Goal: Check status: Check status

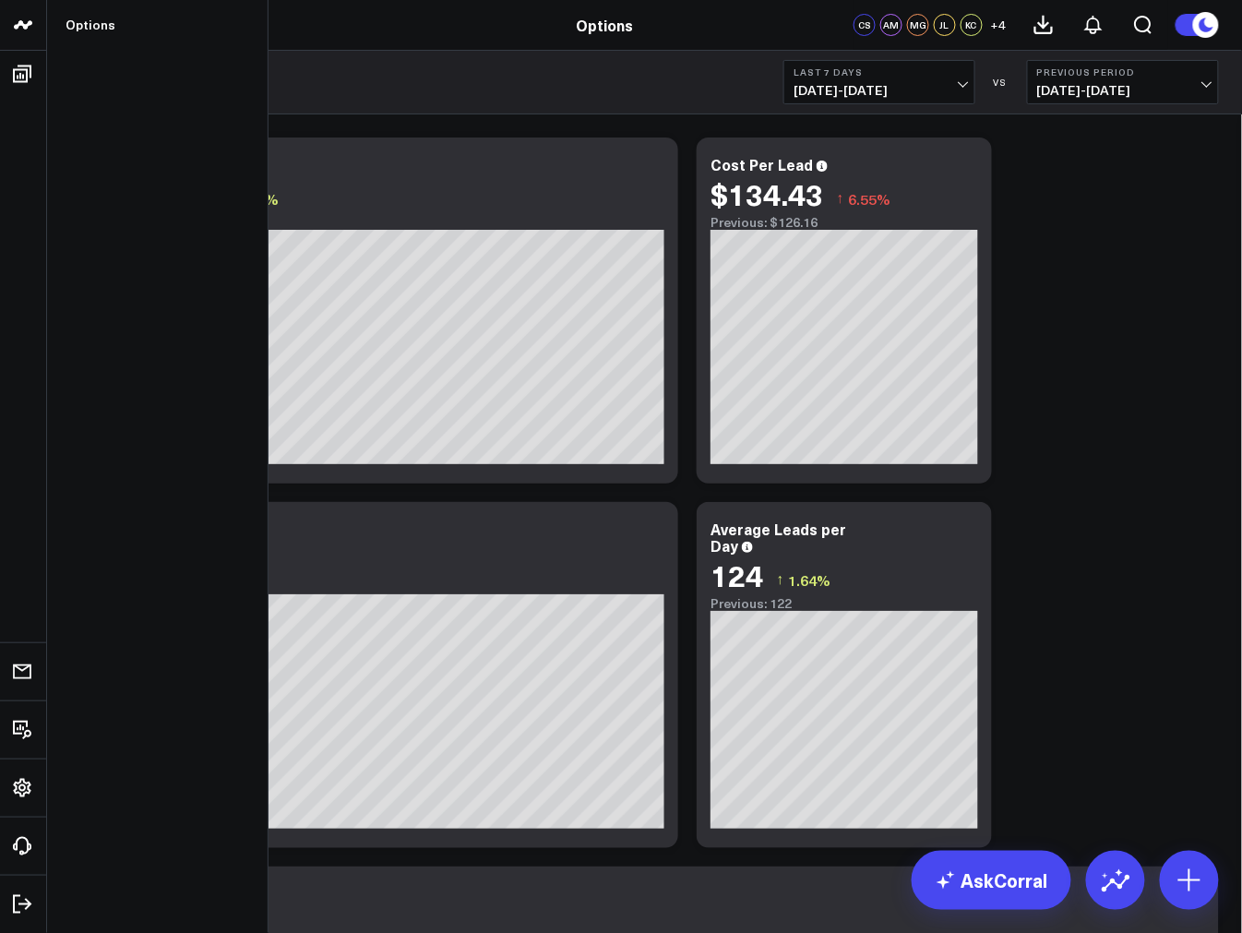
click at [24, 18] on icon at bounding box center [23, 25] width 22 height 22
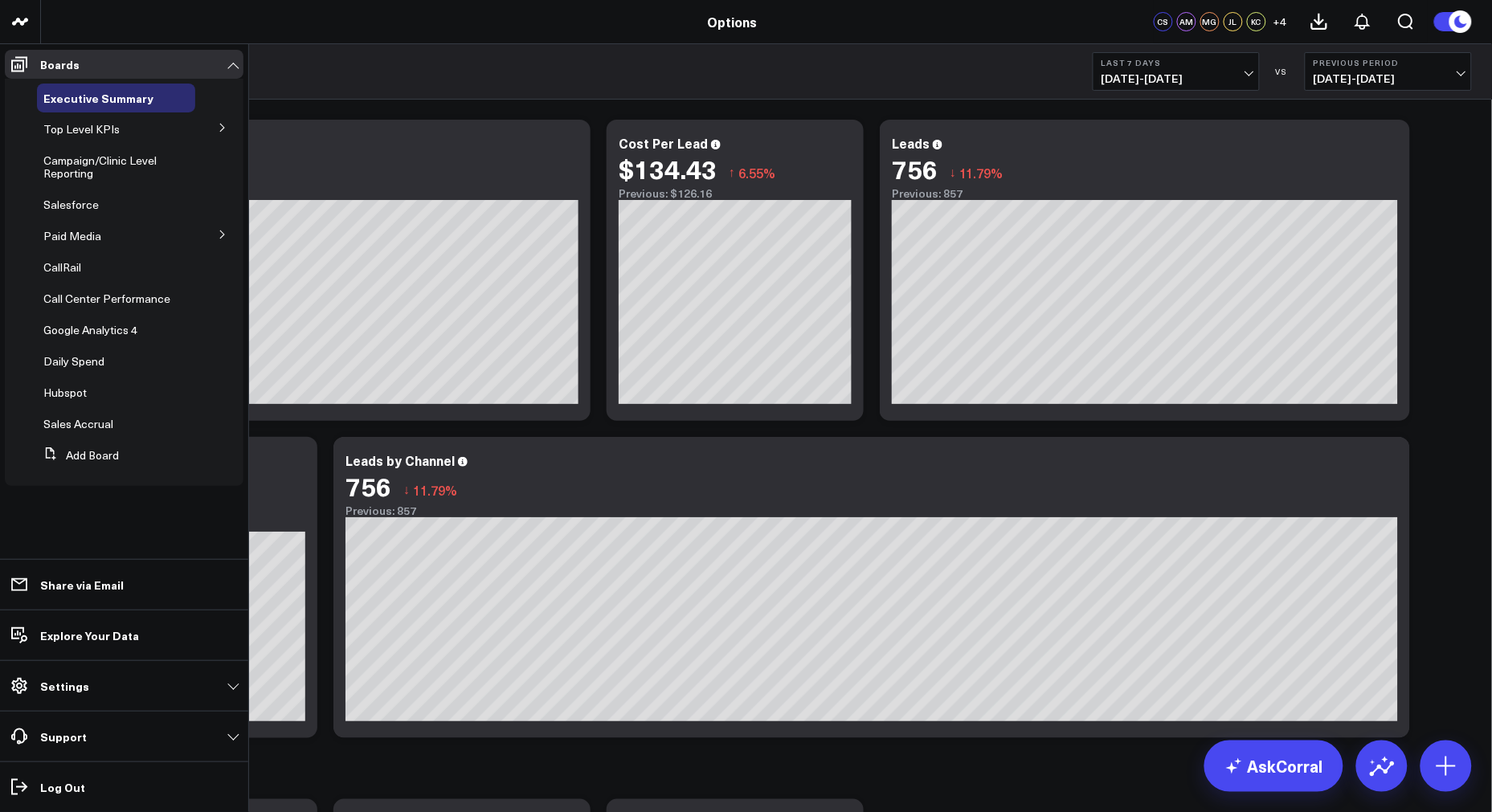
click at [223, 131] on icon at bounding box center [222, 127] width 10 height 10
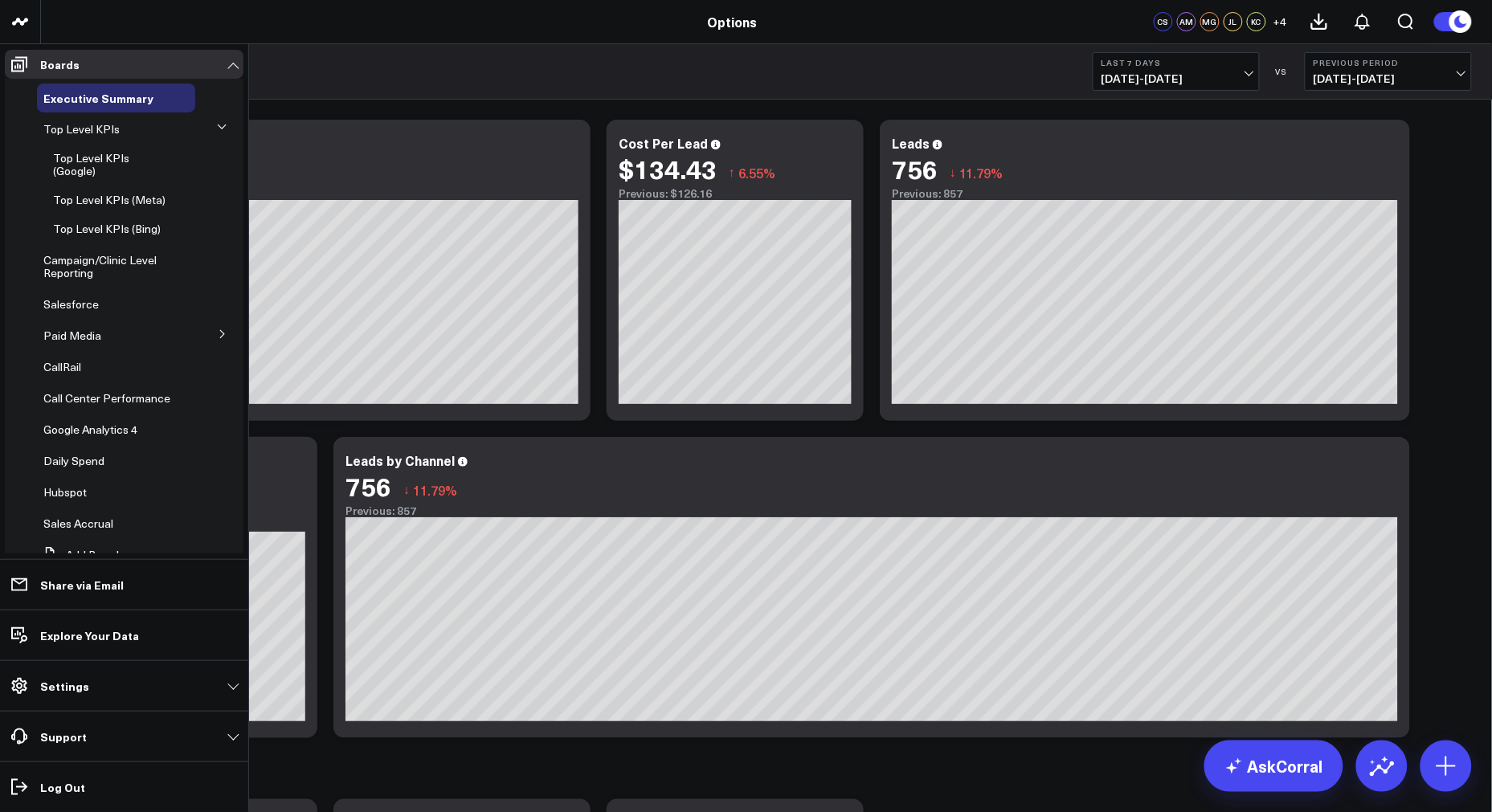
click at [218, 333] on icon at bounding box center [222, 333] width 10 height 10
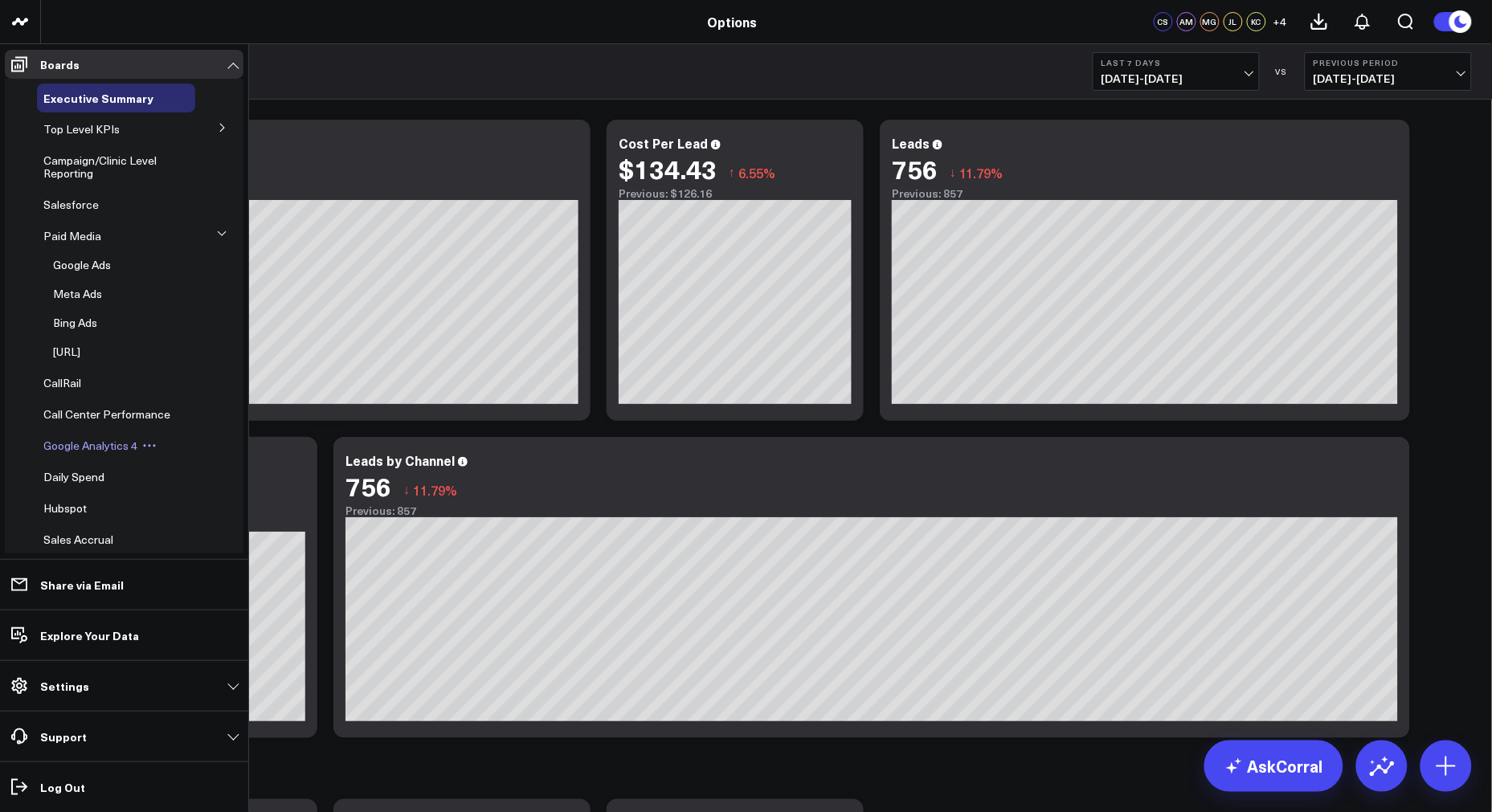
click at [118, 453] on span "Google Analytics 4" at bounding box center [91, 446] width 94 height 16
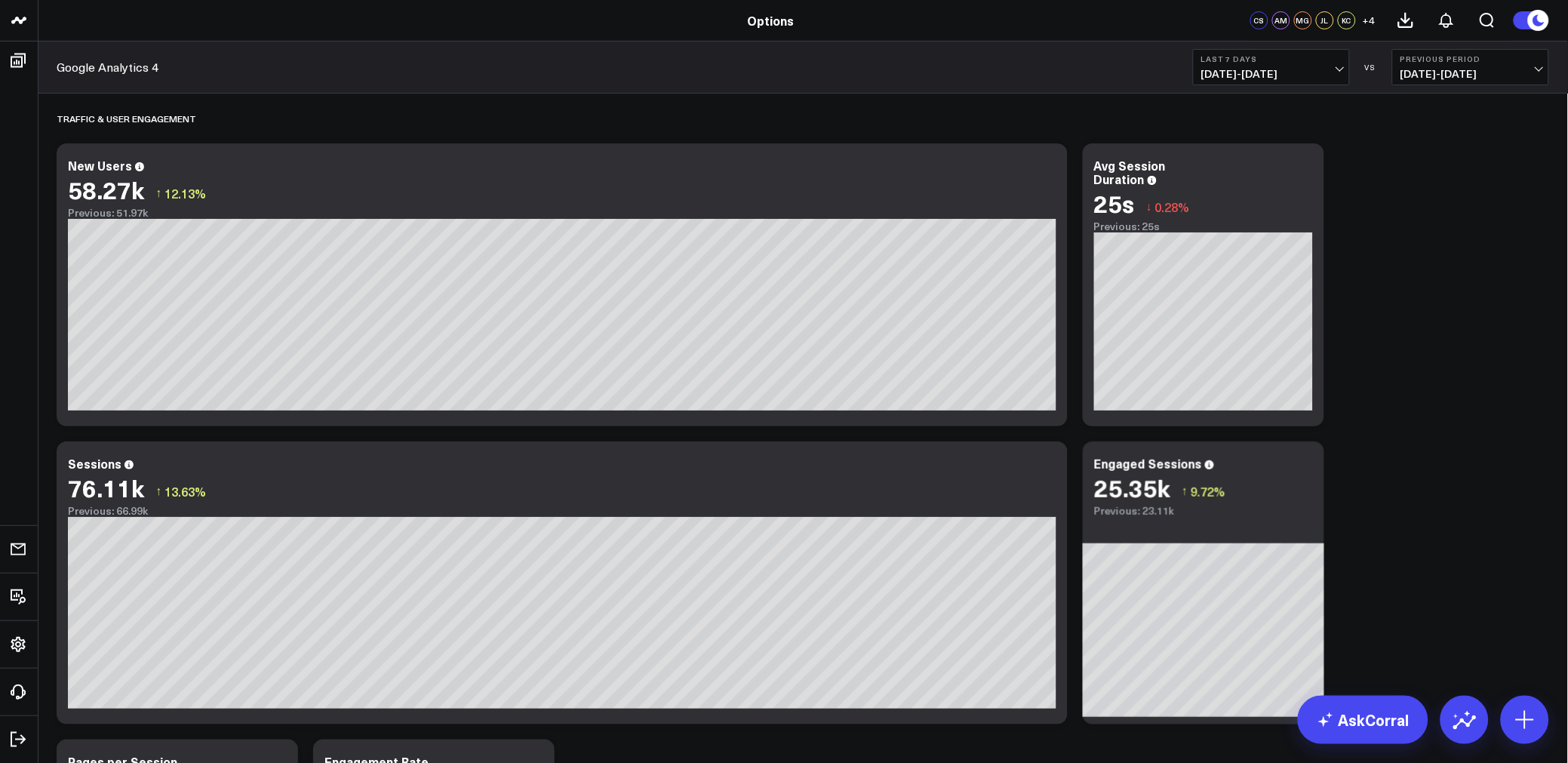
click at [1272, 74] on span "[DATE] - [DATE]" at bounding box center [1271, 74] width 141 height 12
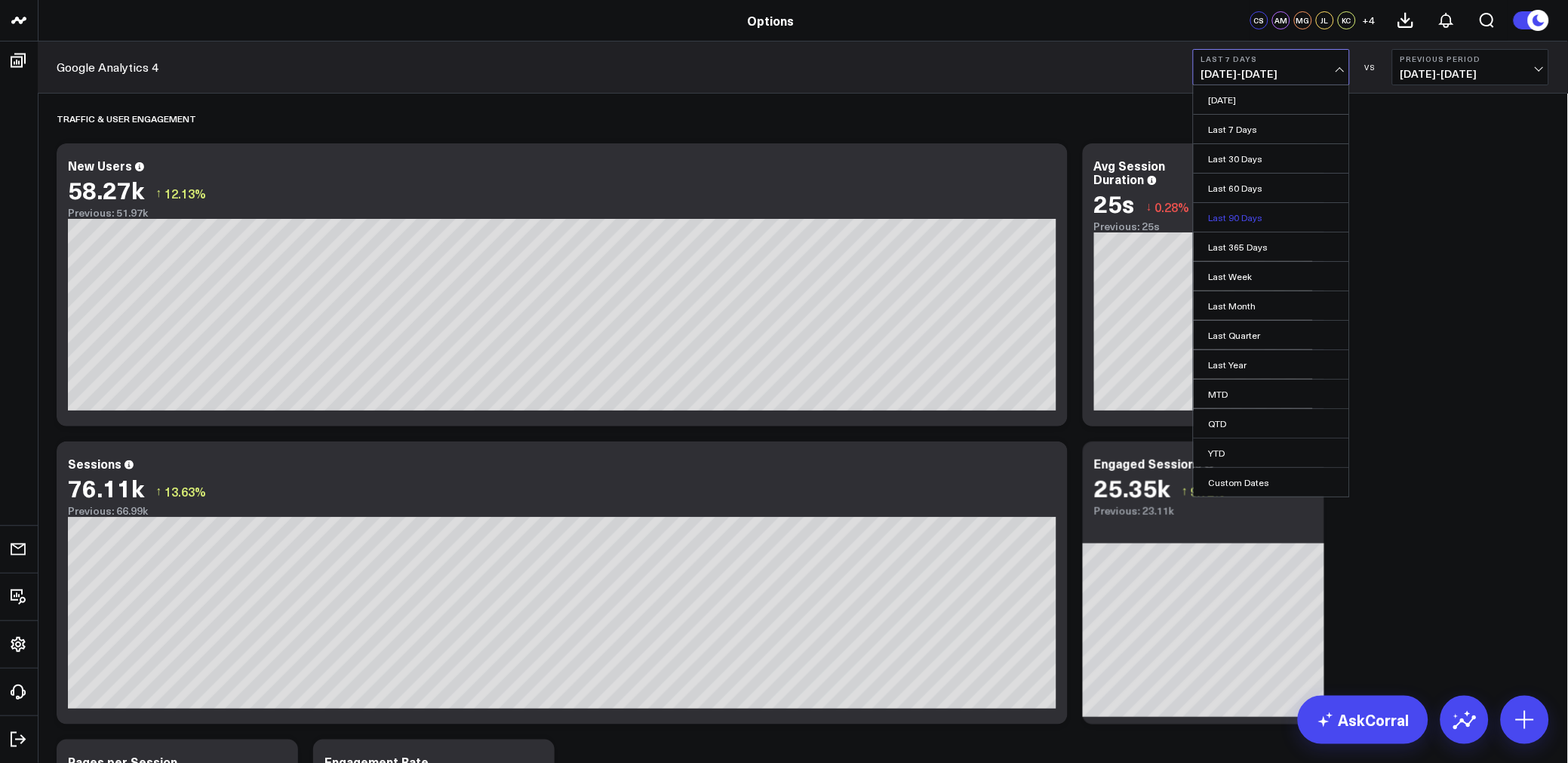
click at [1243, 218] on link "Last 90 Days" at bounding box center [1271, 217] width 155 height 29
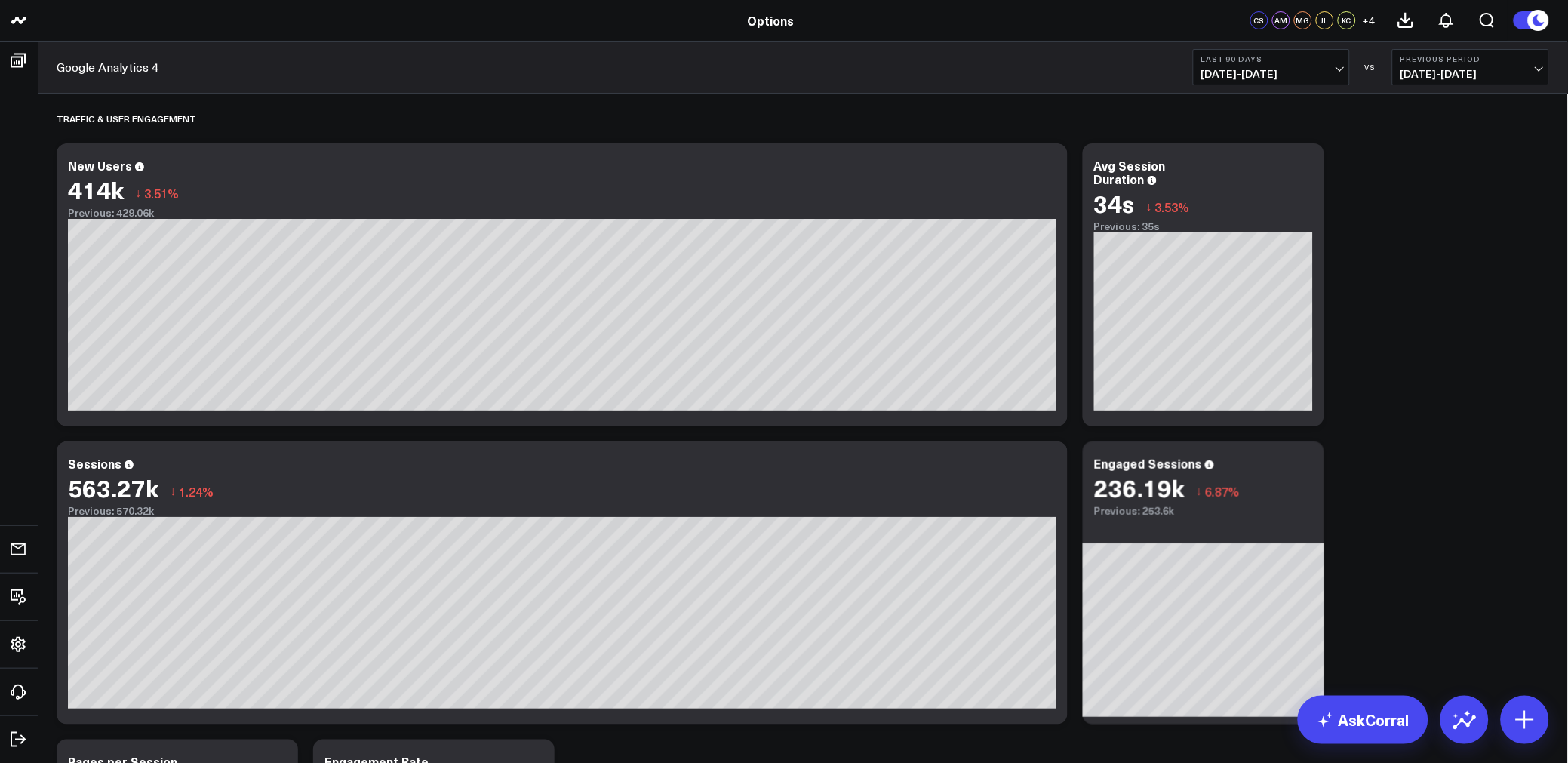
click at [1400, 79] on span "[DATE] - [DATE]" at bounding box center [1471, 74] width 141 height 12
click at [1400, 155] on link "YoY" at bounding box center [1471, 158] width 155 height 29
click at [1261, 79] on span "[DATE] - [DATE]" at bounding box center [1271, 74] width 141 height 12
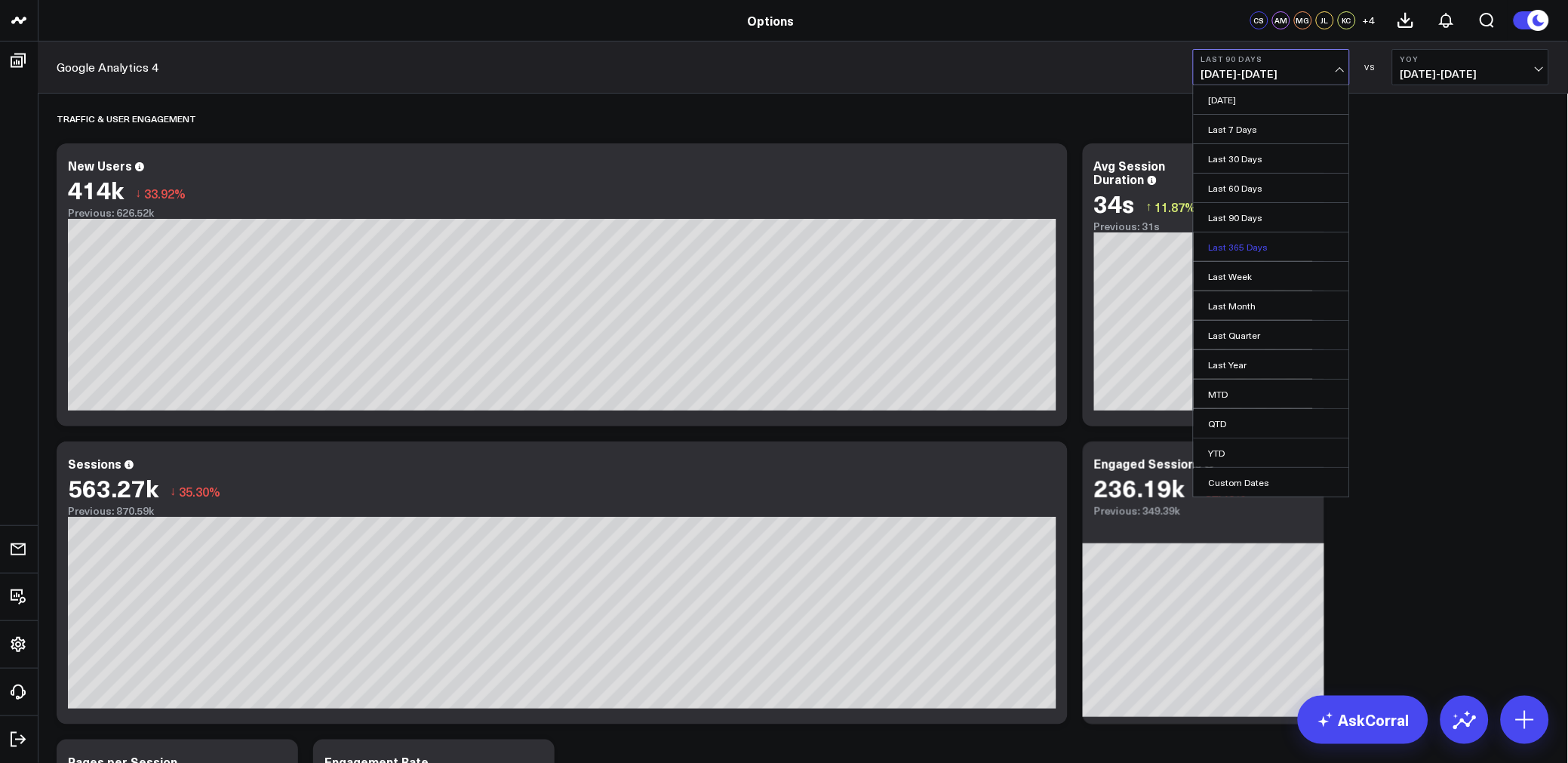
click at [1238, 245] on link "Last 365 Days" at bounding box center [1271, 246] width 155 height 29
